Goal: Task Accomplishment & Management: Use online tool/utility

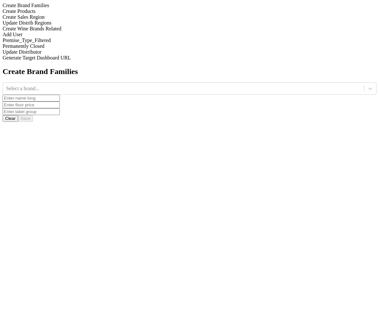
click at [79, 26] on div "Update Distrib Regions" at bounding box center [190, 23] width 374 height 6
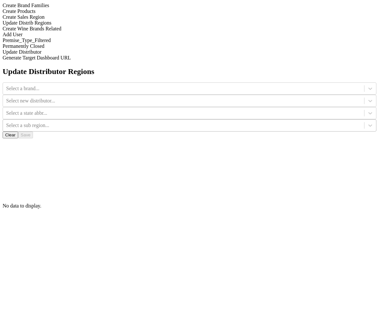
click at [326, 122] on div at bounding box center [183, 125] width 354 height 7
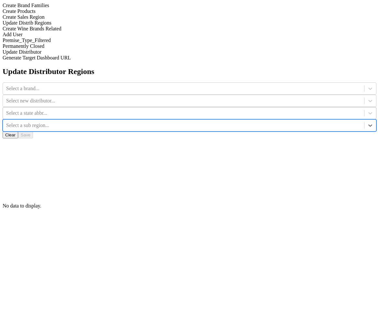
click at [284, 110] on div at bounding box center [183, 113] width 354 height 7
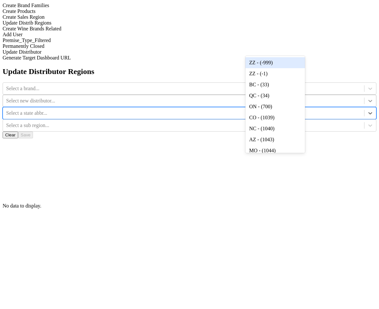
click at [364, 95] on div at bounding box center [370, 101] width 12 height 12
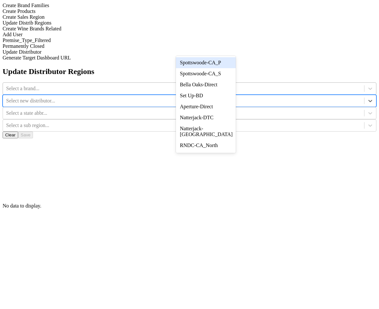
click at [146, 84] on div "Select a brand..." at bounding box center [183, 89] width 361 height 10
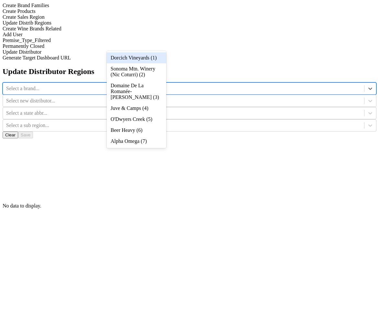
click at [151, 84] on div "Select a brand..." at bounding box center [183, 89] width 361 height 10
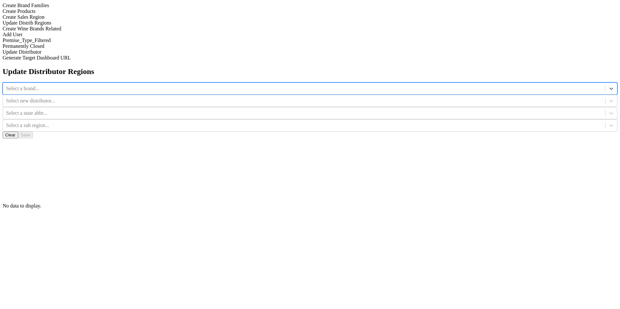
click at [238, 85] on div at bounding box center [304, 88] width 596 height 7
click at [245, 85] on div at bounding box center [304, 88] width 596 height 7
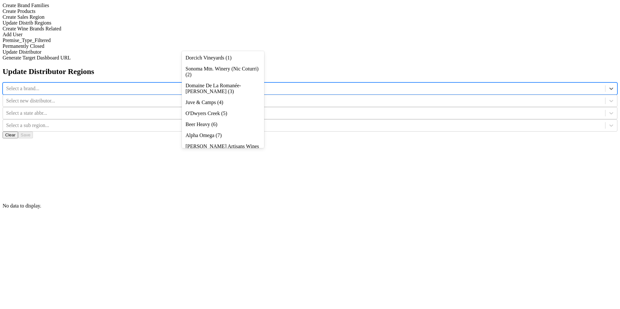
scroll to position [70, 0]
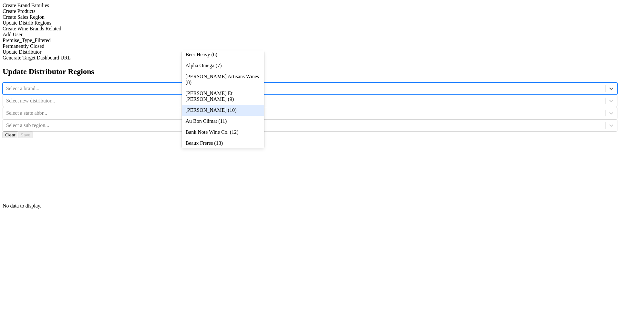
click at [237, 116] on div "[PERSON_NAME] (10)" at bounding box center [223, 110] width 82 height 11
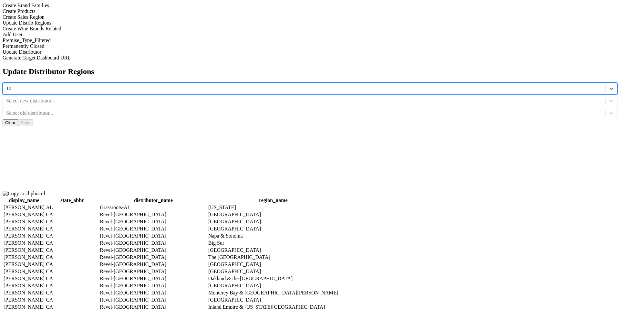
click at [378, 83] on div at bounding box center [612, 89] width 12 height 12
click at [223, 85] on div at bounding box center [304, 88] width 596 height 7
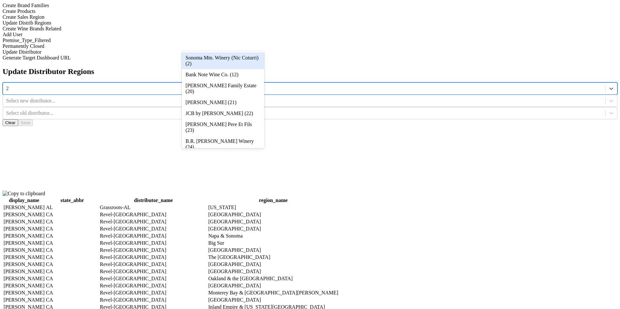
type input "20"
click at [223, 63] on div "[PERSON_NAME] Family Estate (20)" at bounding box center [223, 60] width 82 height 17
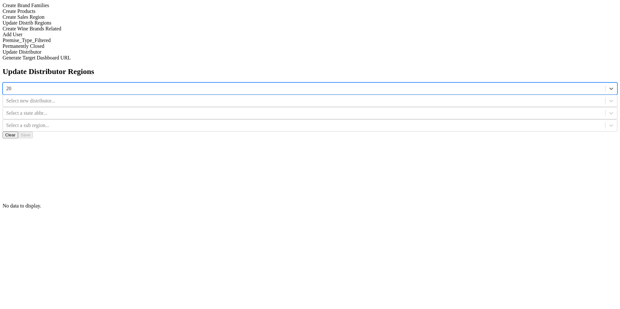
click at [378, 95] on div at bounding box center [612, 101] width 12 height 12
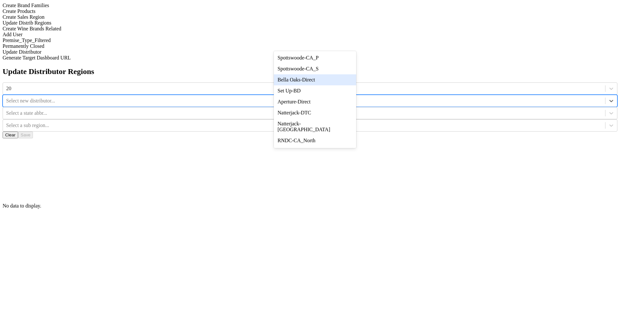
click at [347, 79] on div "Bella Oaks-Direct" at bounding box center [315, 79] width 82 height 11
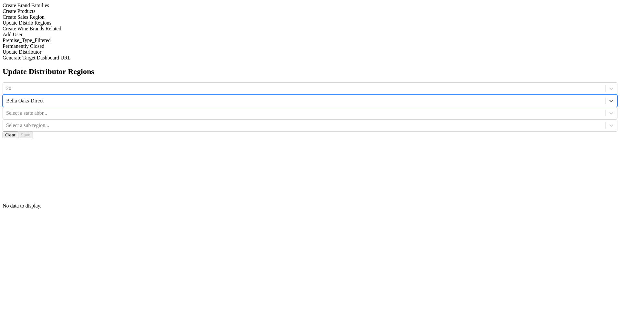
click at [378, 108] on div "Select a state abbr..." at bounding box center [304, 113] width 603 height 10
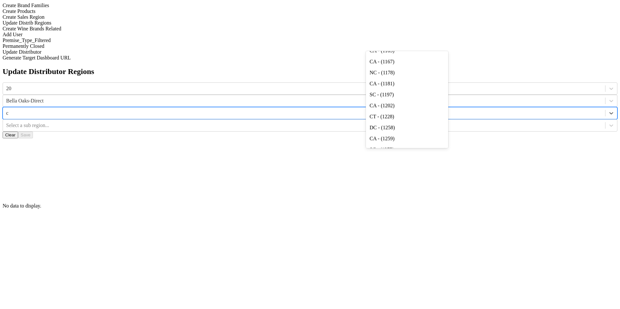
type input "ca"
click at [378, 93] on div "CA - (1092)" at bounding box center [407, 90] width 82 height 11
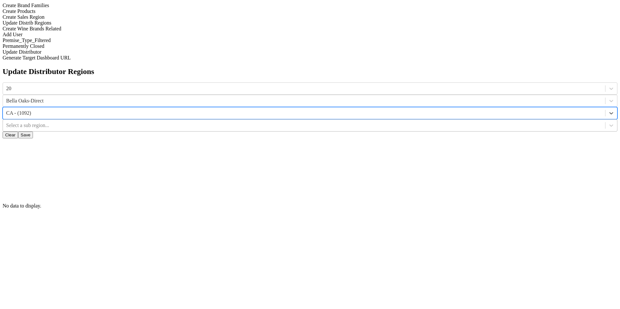
click at [378, 121] on div "Select a sub region..." at bounding box center [304, 126] width 603 height 10
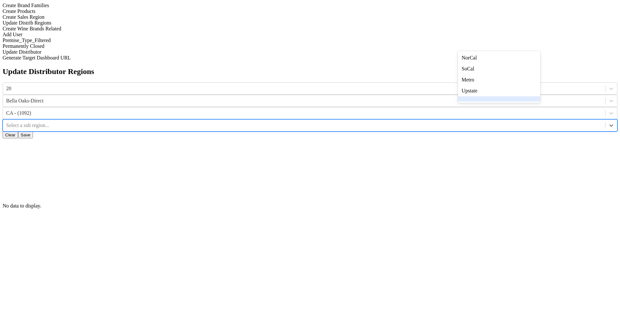
click at [378, 98] on div "Update Distributor Regions 20 [GEOGRAPHIC_DATA]-Direct CA - (1092) option null …" at bounding box center [310, 138] width 615 height 142
